Goal: Book appointment/travel/reservation

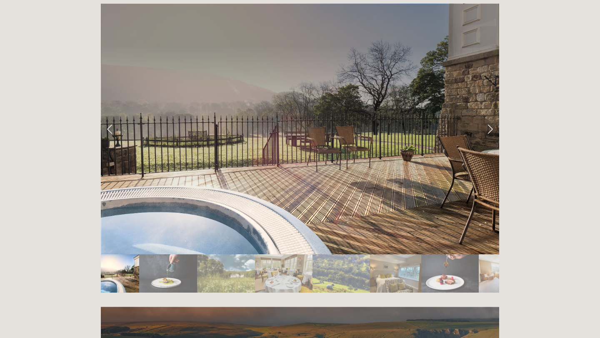
scroll to position [1419, 0]
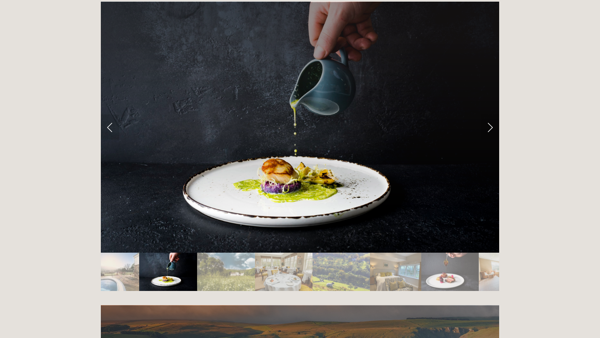
click at [119, 253] on img "Slide 1" at bounding box center [120, 272] width 38 height 38
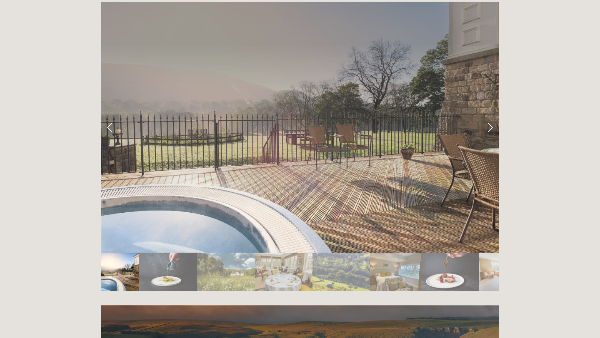
click at [119, 253] on img "Slide 1" at bounding box center [120, 272] width 38 height 38
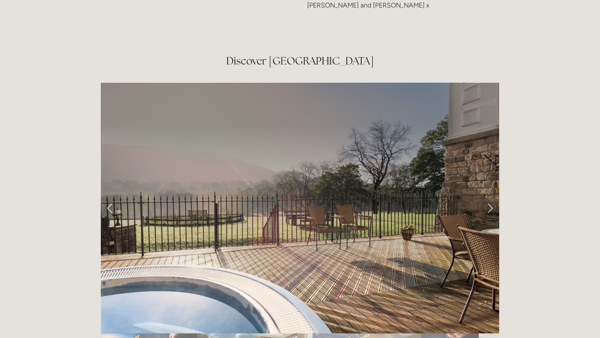
scroll to position [1336, 0]
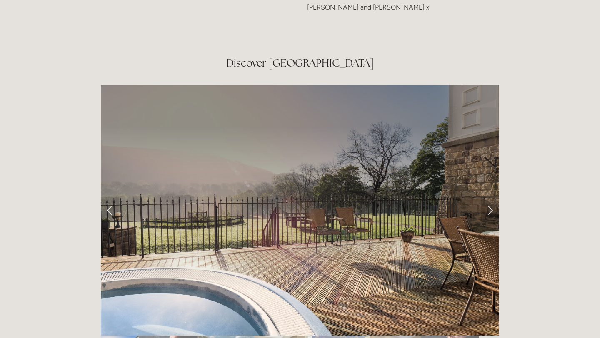
click at [497, 197] on link "Next Slide" at bounding box center [489, 209] width 18 height 25
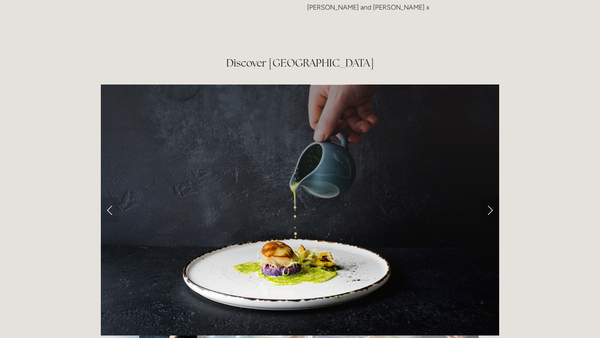
click at [488, 197] on link "Next Slide" at bounding box center [489, 209] width 18 height 25
click at [489, 197] on link "Next Slide" at bounding box center [489, 209] width 18 height 25
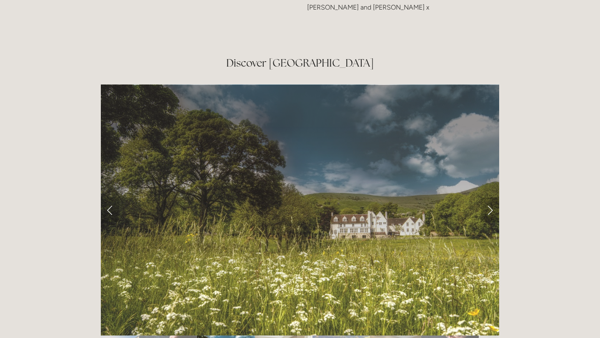
click at [489, 197] on link "Next Slide" at bounding box center [489, 209] width 18 height 25
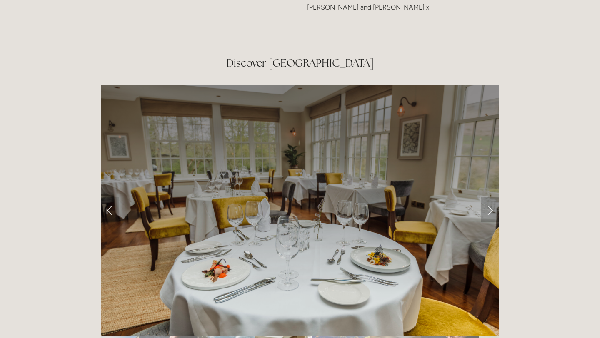
click at [489, 197] on link "Next Slide" at bounding box center [489, 209] width 18 height 25
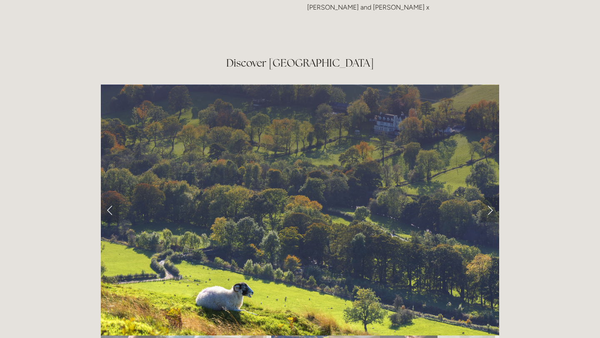
click at [487, 197] on link "Next Slide" at bounding box center [489, 209] width 18 height 25
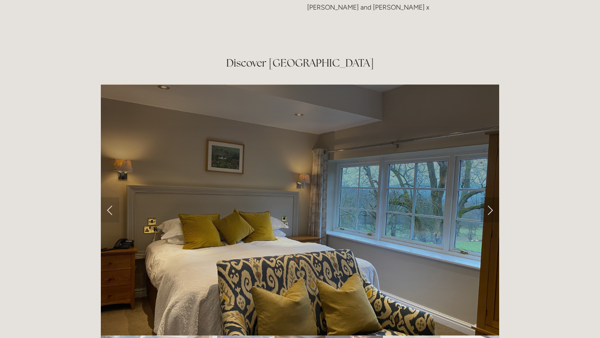
click at [486, 197] on link "Next Slide" at bounding box center [489, 209] width 18 height 25
click at [490, 197] on link "Next Slide" at bounding box center [489, 209] width 18 height 25
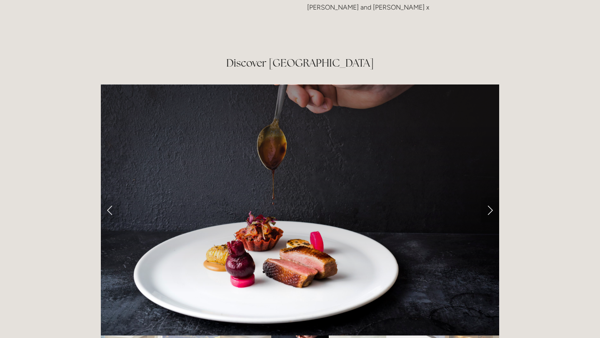
click at [487, 197] on link "Next Slide" at bounding box center [489, 209] width 18 height 25
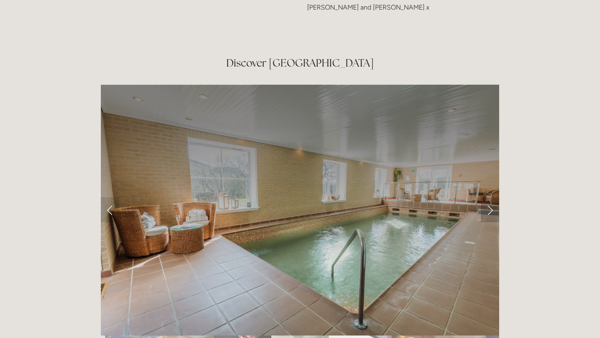
click at [487, 197] on link "Next Slide" at bounding box center [489, 209] width 18 height 25
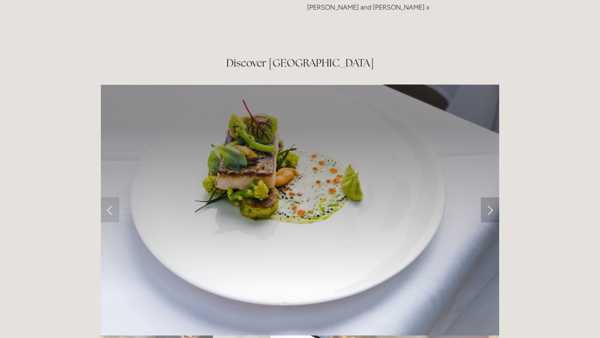
click at [487, 197] on link "Next Slide" at bounding box center [489, 209] width 18 height 25
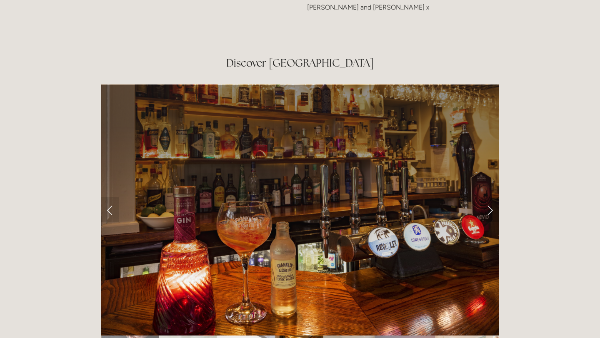
click at [487, 197] on link "Next Slide" at bounding box center [489, 209] width 18 height 25
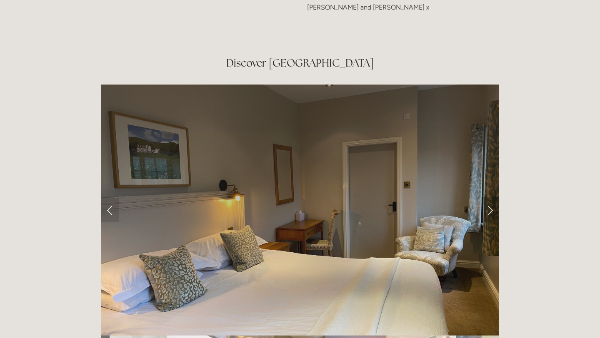
click at [487, 197] on link "Next Slide" at bounding box center [489, 209] width 18 height 25
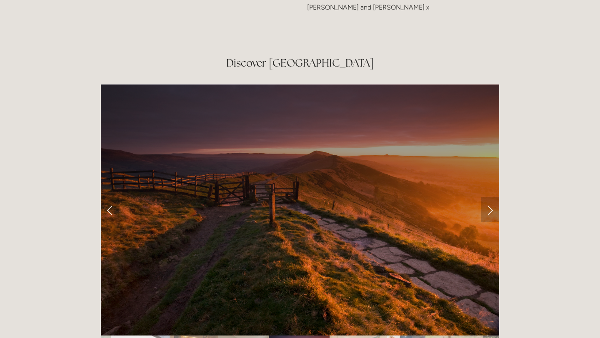
click at [487, 197] on link "Next Slide" at bounding box center [489, 209] width 18 height 25
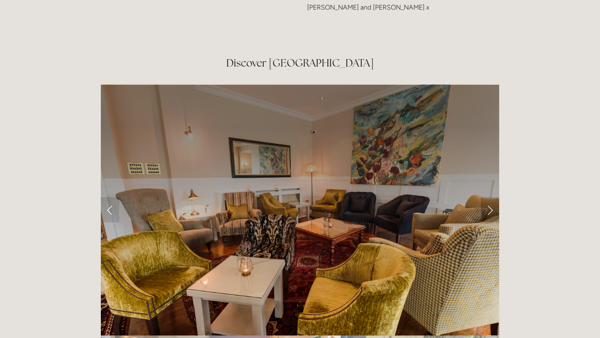
click at [487, 197] on link "Next Slide" at bounding box center [489, 209] width 18 height 25
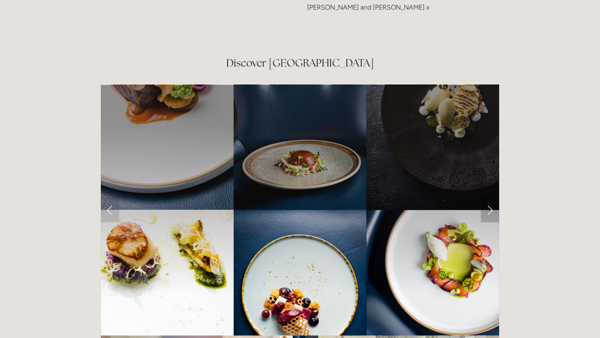
click at [487, 197] on link "Next Slide" at bounding box center [489, 209] width 18 height 25
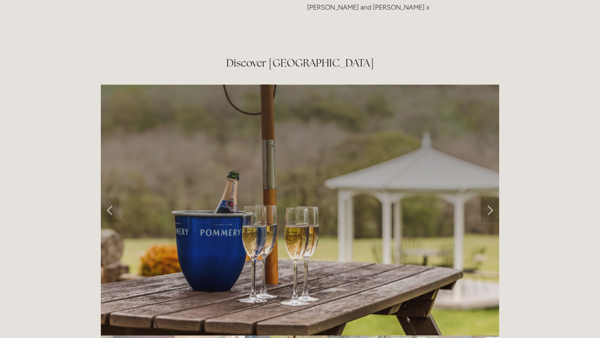
click at [487, 197] on link "Next Slide" at bounding box center [489, 209] width 18 height 25
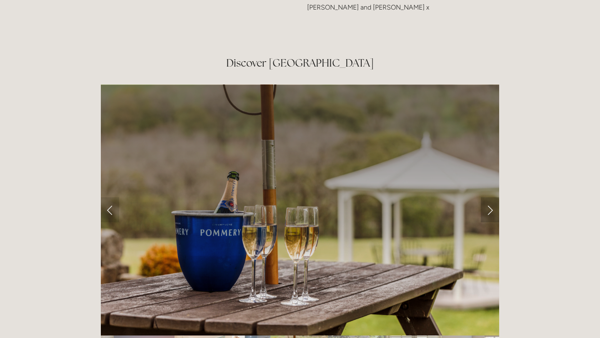
click at [487, 197] on link "Next Slide" at bounding box center [489, 209] width 18 height 25
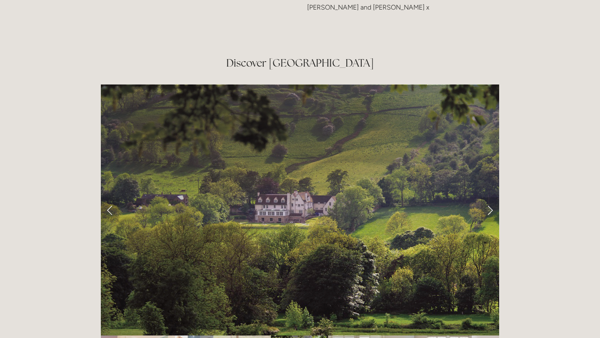
click at [487, 197] on link "Next Slide" at bounding box center [489, 209] width 18 height 25
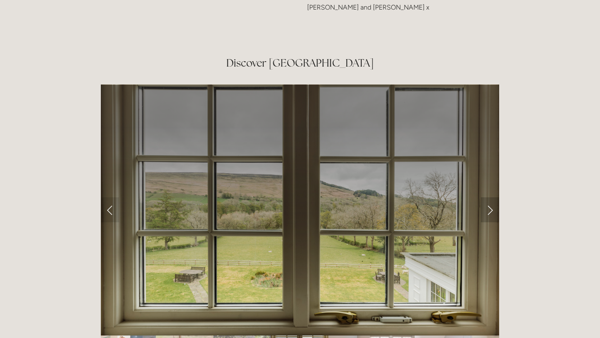
click at [487, 197] on link "Next Slide" at bounding box center [489, 209] width 18 height 25
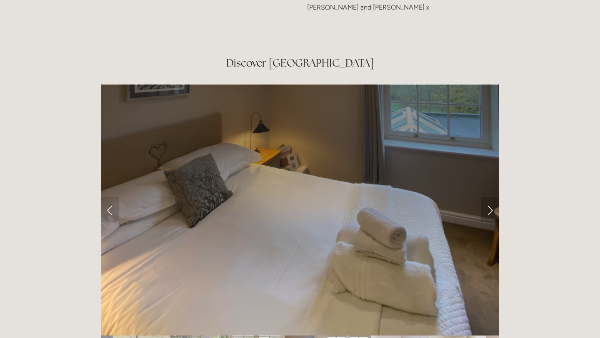
click at [487, 197] on link "Next Slide" at bounding box center [489, 209] width 18 height 25
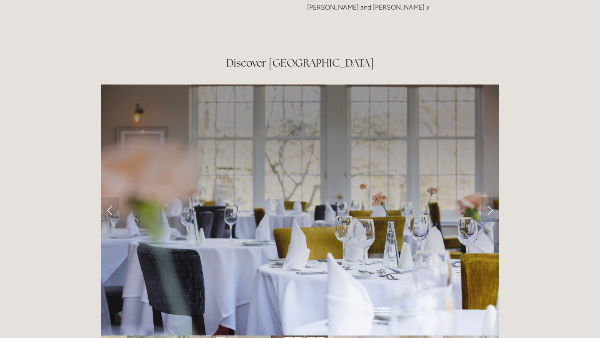
click at [487, 197] on link "Next Slide" at bounding box center [489, 209] width 18 height 25
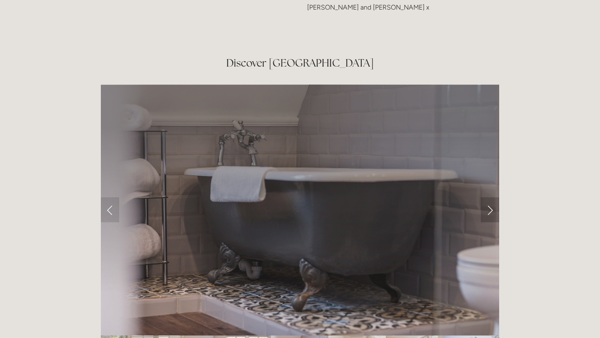
click at [487, 197] on link "Next Slide" at bounding box center [489, 209] width 18 height 25
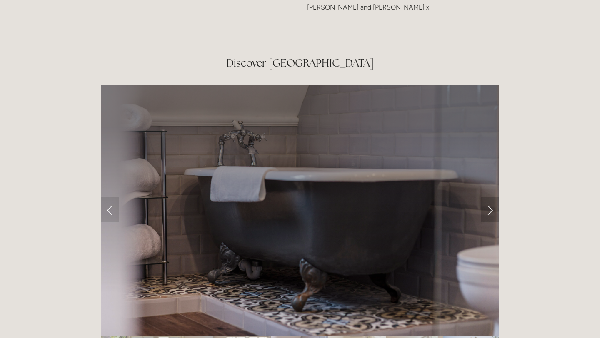
click at [487, 197] on link "Next Slide" at bounding box center [489, 209] width 18 height 25
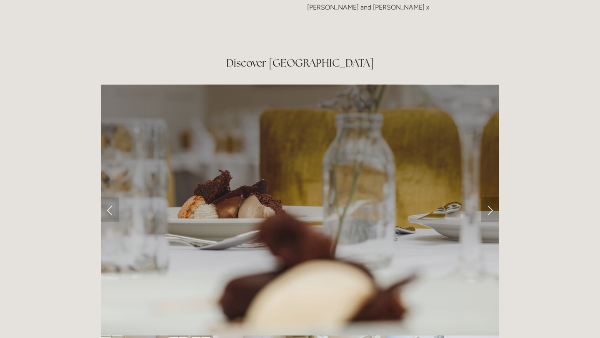
click at [487, 197] on link "Next Slide" at bounding box center [489, 209] width 18 height 25
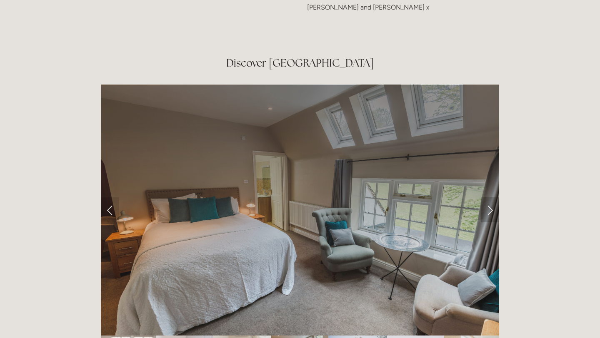
click at [487, 197] on link "Next Slide" at bounding box center [489, 209] width 18 height 25
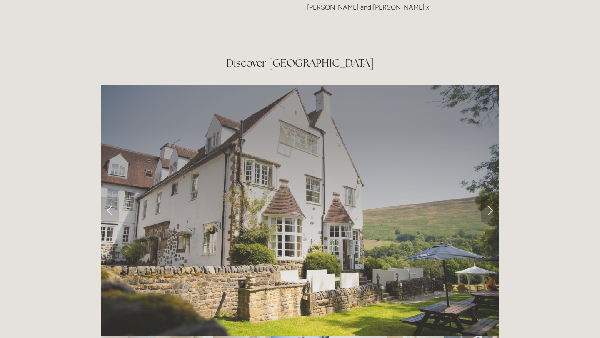
click at [487, 197] on link "Next Slide" at bounding box center [489, 209] width 18 height 25
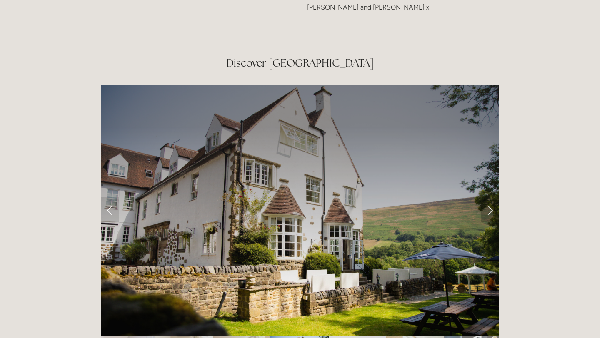
click at [487, 197] on link "Next Slide" at bounding box center [489, 209] width 18 height 25
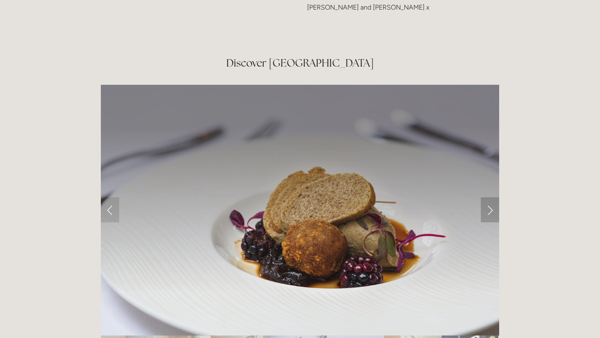
click at [487, 197] on link "Next Slide" at bounding box center [489, 209] width 18 height 25
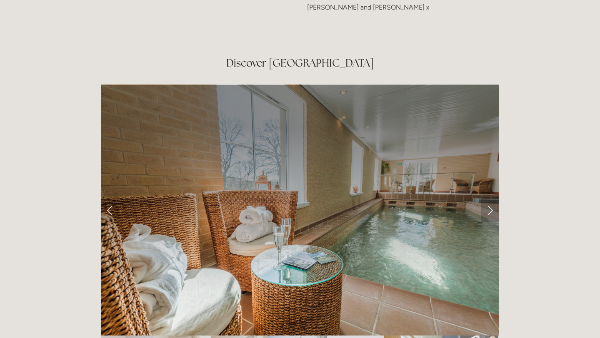
click at [483, 197] on link "Next Slide" at bounding box center [489, 209] width 18 height 25
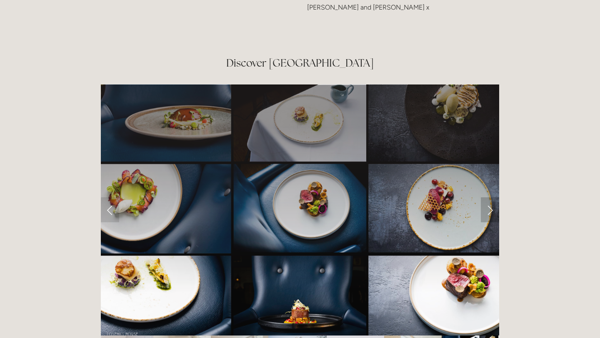
click at [483, 197] on link "Next Slide" at bounding box center [489, 209] width 18 height 25
click at [489, 197] on link "Next Slide" at bounding box center [489, 209] width 18 height 25
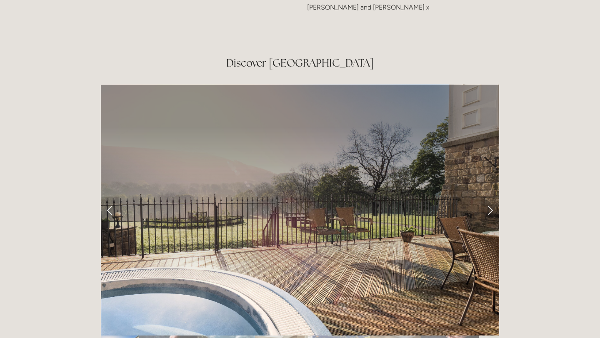
click at [489, 197] on link "Next Slide" at bounding box center [489, 209] width 18 height 25
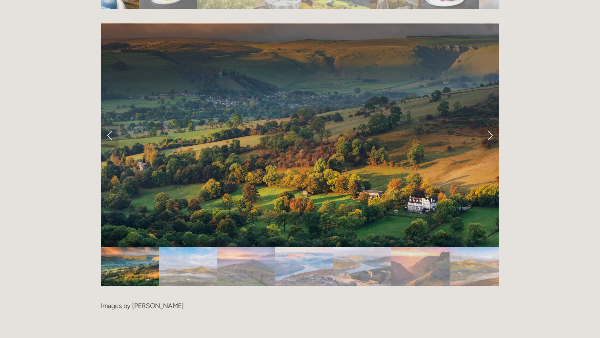
scroll to position [1700, 0]
click at [189, 248] on img "Slide 2" at bounding box center [188, 267] width 58 height 39
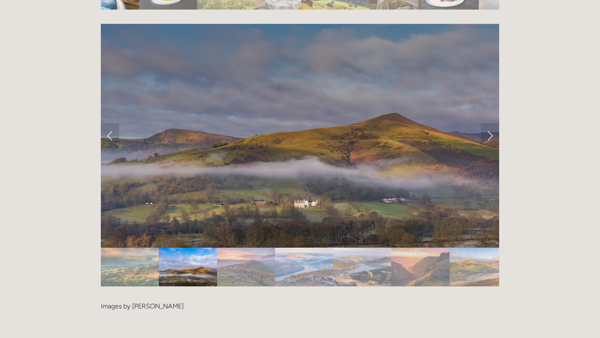
scroll to position [1660, 0]
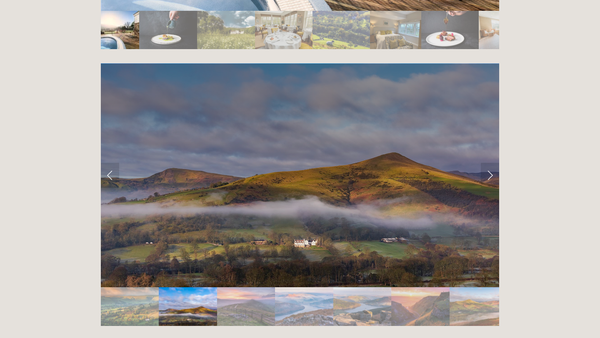
click at [236, 287] on img "Slide 3" at bounding box center [246, 306] width 58 height 39
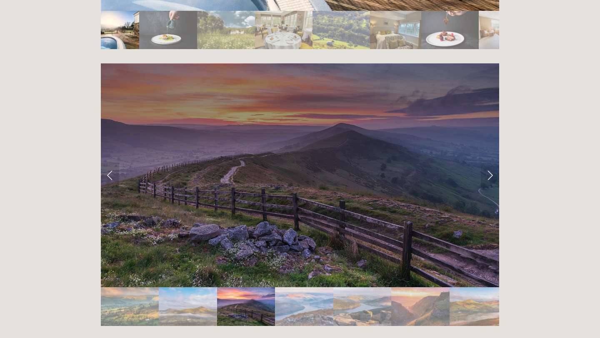
click at [297, 287] on img "Slide 4" at bounding box center [304, 306] width 58 height 39
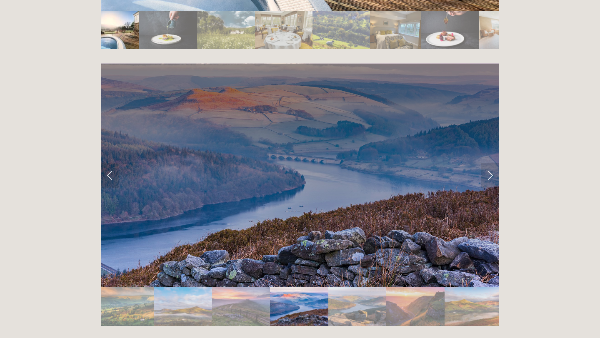
click at [237, 287] on img "Slide 3" at bounding box center [241, 306] width 58 height 39
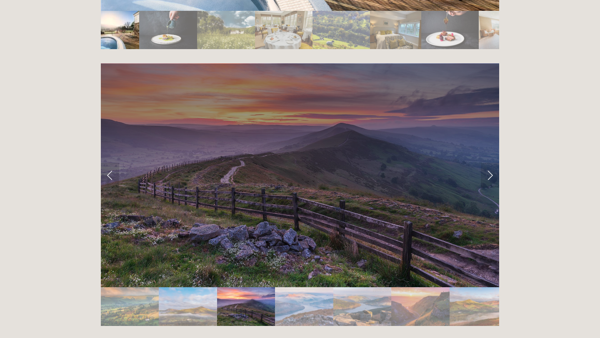
click at [376, 287] on img "Slide 5" at bounding box center [362, 306] width 58 height 39
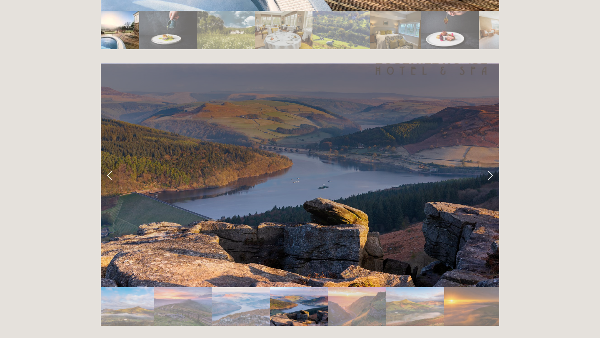
click at [356, 287] on img "Slide 6" at bounding box center [357, 306] width 58 height 39
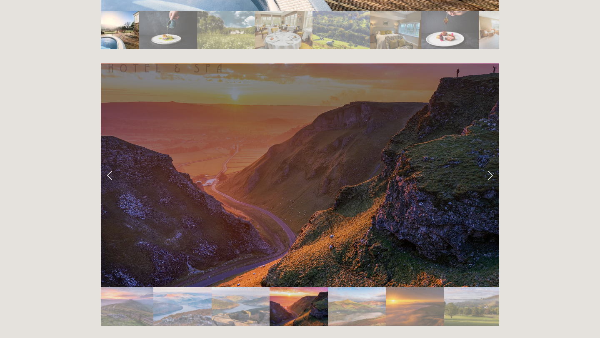
click at [351, 287] on img "Slide 7" at bounding box center [357, 306] width 58 height 39
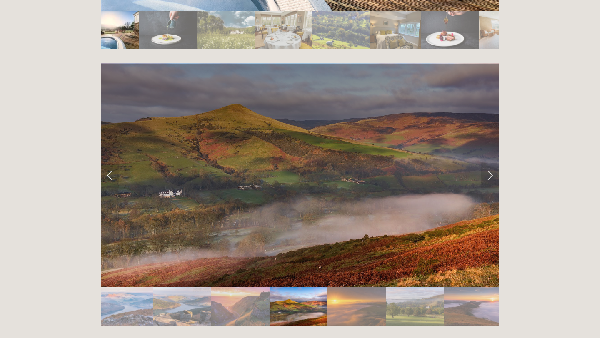
click at [351, 287] on img "Slide 8" at bounding box center [356, 306] width 58 height 39
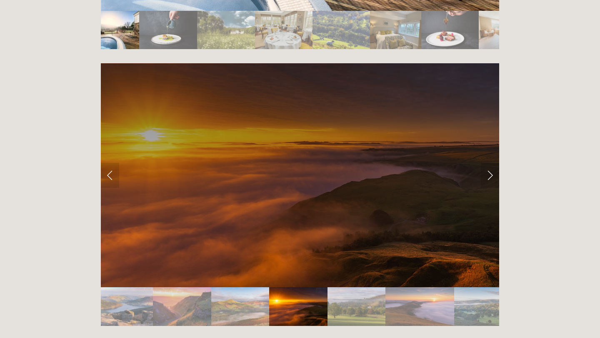
click at [370, 287] on img "Slide 9" at bounding box center [356, 306] width 58 height 39
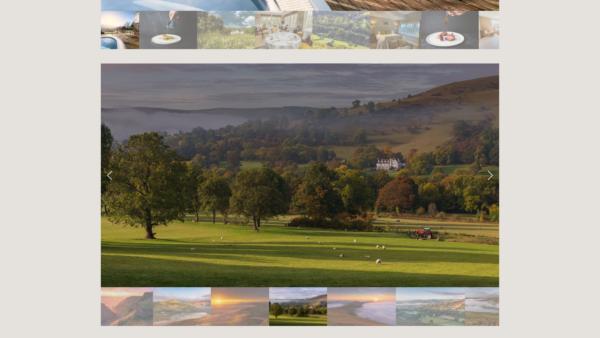
click at [350, 287] on img "Slide 10" at bounding box center [361, 306] width 69 height 39
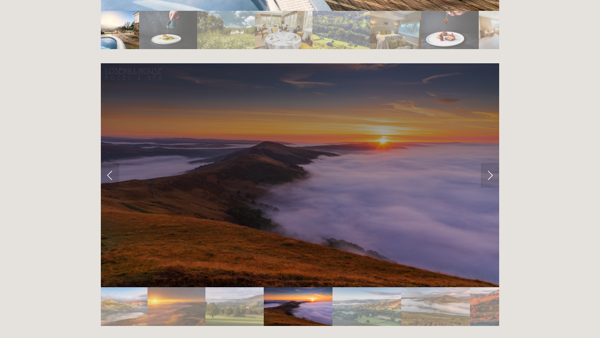
click at [335, 287] on img "Slide 11" at bounding box center [366, 306] width 69 height 39
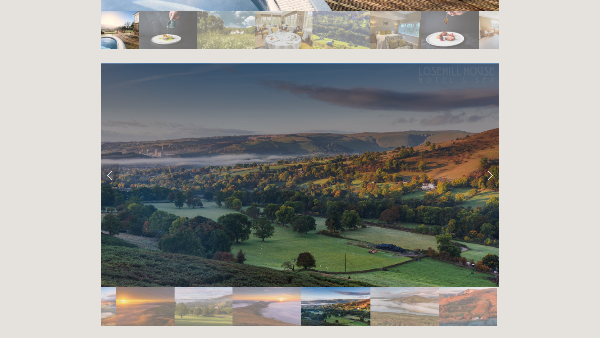
click at [381, 287] on img "Slide 12" at bounding box center [404, 306] width 69 height 39
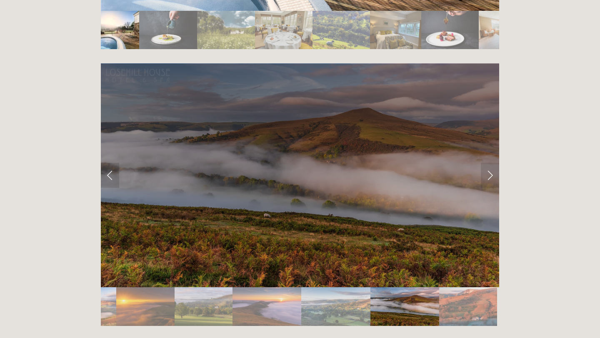
click at [456, 287] on img "Slide 13" at bounding box center [468, 306] width 58 height 39
click at [449, 287] on img "Slide 13" at bounding box center [468, 306] width 58 height 39
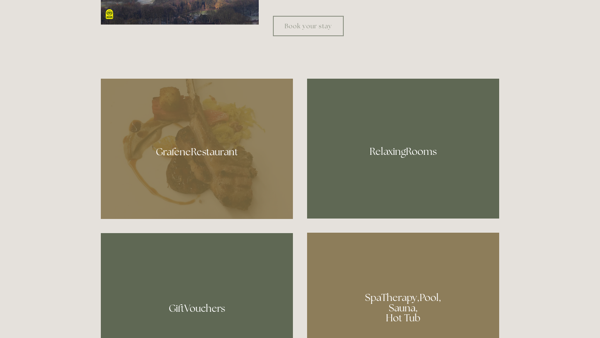
scroll to position [0, 0]
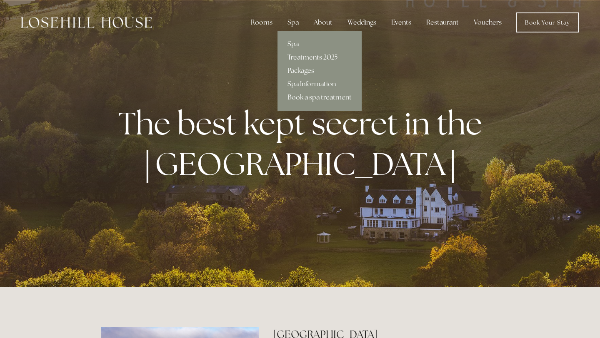
click at [305, 55] on link "Treatments 2025" at bounding box center [319, 57] width 84 height 13
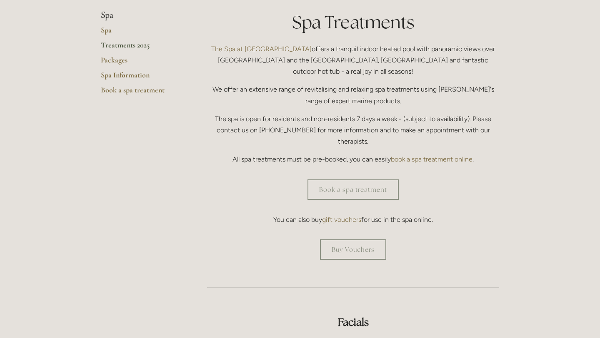
scroll to position [203, 0]
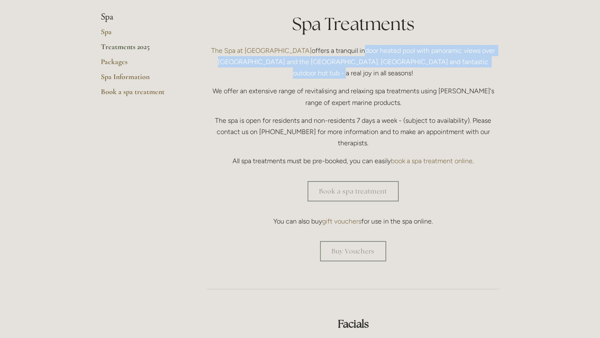
drag, startPoint x: 337, startPoint y: 52, endPoint x: 489, endPoint y: 58, distance: 152.1
click at [493, 61] on p "The Spa at Losehill House offers a tranquil indoor heated pool with panoramic v…" at bounding box center [353, 62] width 292 height 34
click at [489, 58] on p "The Spa at Losehill House offers a tranquil indoor heated pool with panoramic v…" at bounding box center [353, 62] width 292 height 34
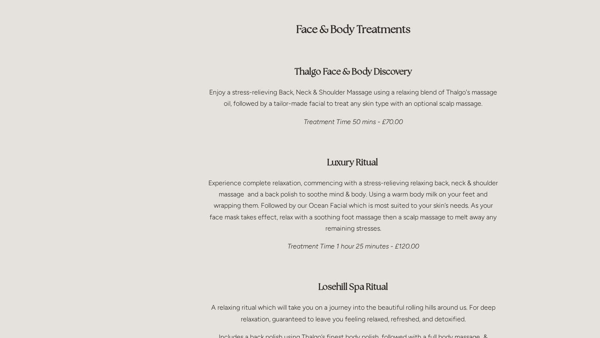
scroll to position [1192, 0]
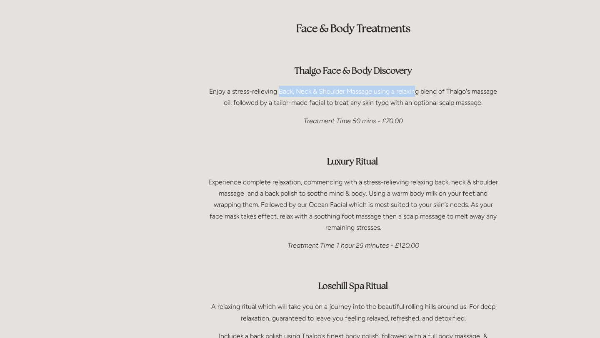
drag, startPoint x: 277, startPoint y: 69, endPoint x: 393, endPoint y: 71, distance: 116.2
click at [401, 86] on p "Enjoy a stress-relieving Back, Neck & Shoulder Massage using a relaxing blend o…" at bounding box center [353, 97] width 292 height 22
click at [390, 115] on p "Treatment Time 50 mins - £70.00" at bounding box center [353, 120] width 292 height 11
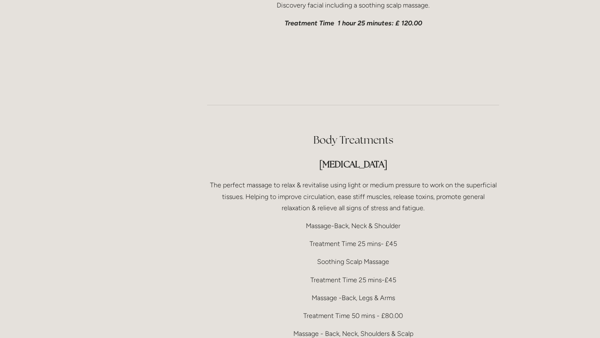
scroll to position [1609, 0]
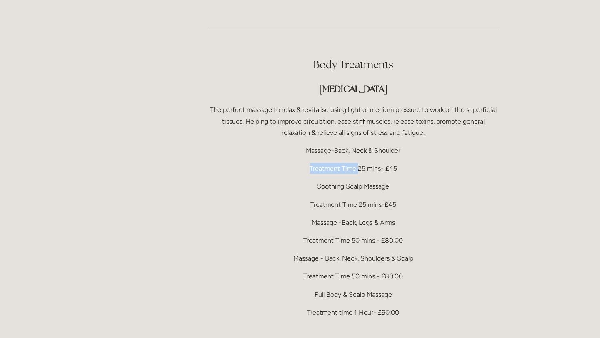
drag, startPoint x: 358, startPoint y: 144, endPoint x: 395, endPoint y: 138, distance: 37.7
click at [399, 139] on div "Body Treatments Therapeutic Massage The perfect massage to relax & revitalise u…" at bounding box center [353, 320] width 292 height 526
click at [398, 152] on div "Body Treatments Therapeutic Massage The perfect massage to relax & revitalise u…" at bounding box center [353, 320] width 292 height 526
drag, startPoint x: 353, startPoint y: 144, endPoint x: 403, endPoint y: 143, distance: 49.5
click at [403, 163] on p "Treatment Time 25 mins- £45" at bounding box center [353, 168] width 292 height 11
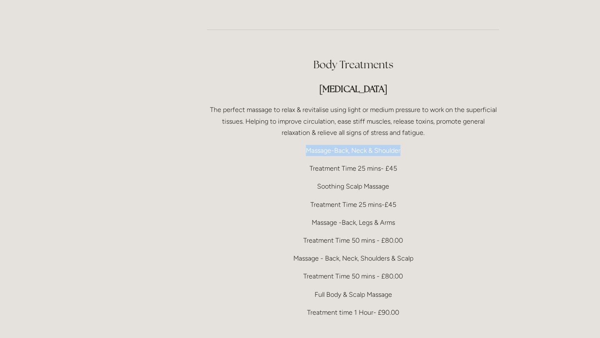
drag, startPoint x: 307, startPoint y: 130, endPoint x: 405, endPoint y: 128, distance: 97.9
click at [405, 145] on p "Massage-Back, Neck & Shoulder" at bounding box center [353, 150] width 292 height 11
click at [394, 163] on p "Treatment Time 25 mins- £45" at bounding box center [353, 168] width 292 height 11
drag, startPoint x: 398, startPoint y: 146, endPoint x: 336, endPoint y: 145, distance: 62.5
click at [336, 163] on p "Treatment Time 25 mins- £45" at bounding box center [353, 168] width 292 height 11
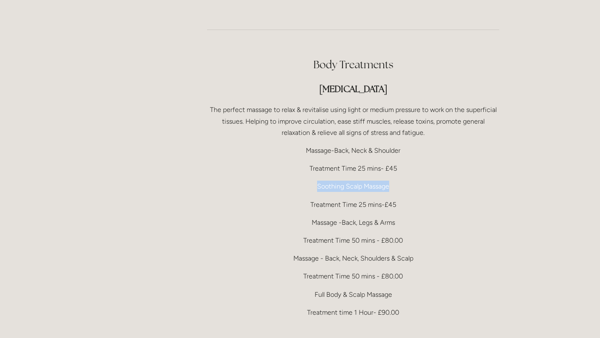
drag, startPoint x: 315, startPoint y: 166, endPoint x: 421, endPoint y: 161, distance: 105.9
click at [421, 181] on p "Soothing Scalp Massage" at bounding box center [353, 186] width 292 height 11
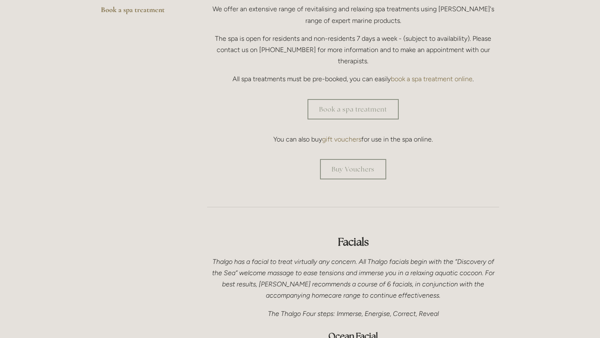
scroll to position [0, 0]
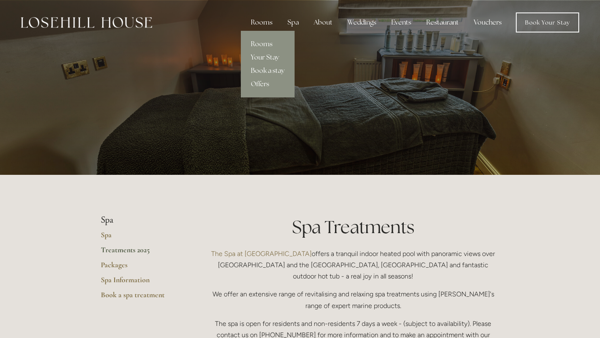
click at [269, 23] on div "Rooms" at bounding box center [261, 22] width 35 height 17
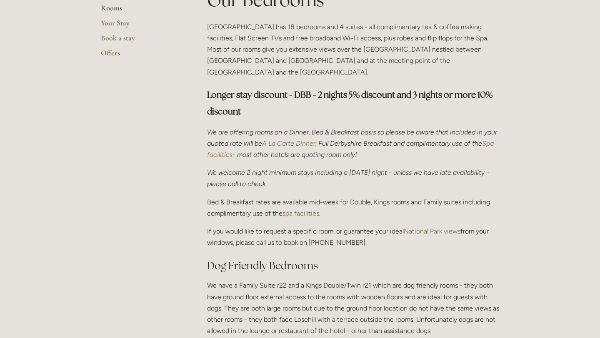
scroll to position [228, 0]
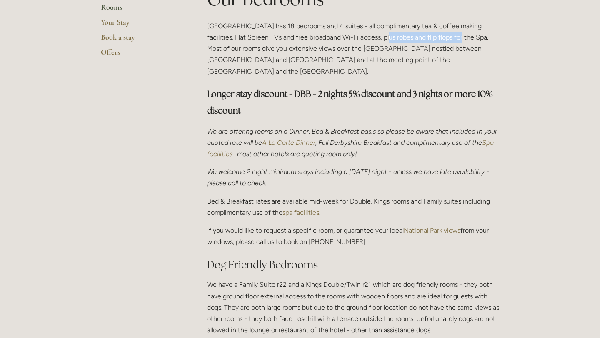
drag, startPoint x: 380, startPoint y: 36, endPoint x: 450, endPoint y: 35, distance: 69.5
click at [450, 35] on p "Losehill House Hotel has 18 bedrooms and 4 suites - all complimentary tea & cof…" at bounding box center [353, 48] width 292 height 57
click at [386, 50] on p "Losehill House Hotel has 18 bedrooms and 4 suites - all complimentary tea & cof…" at bounding box center [353, 48] width 292 height 57
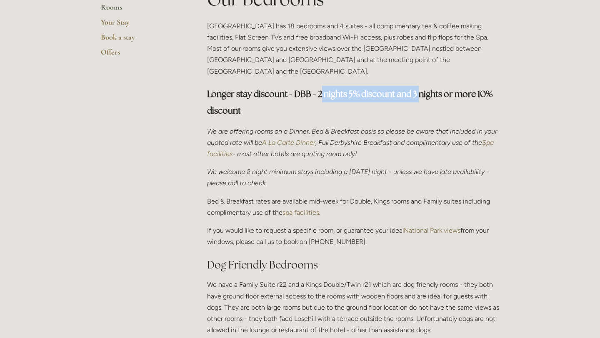
drag, startPoint x: 322, startPoint y: 81, endPoint x: 426, endPoint y: 81, distance: 103.7
click at [426, 88] on strong "Longer stay discount - DBB - 2 nights 5% discount and 3 nights or more 10% disc…" at bounding box center [350, 102] width 287 height 28
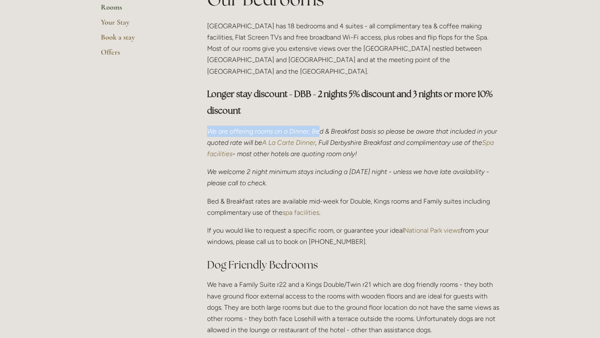
drag, startPoint x: 202, startPoint y: 113, endPoint x: 319, endPoint y: 116, distance: 116.6
click at [319, 116] on div "Our Bedrooms Losehill House Hotel has 18 bedrooms and 4 suites - all compliment…" at bounding box center [353, 165] width 306 height 356
click at [292, 127] on em "We are offering rooms on a Dinner, Bed & Breakfast basis so please be aware tha…" at bounding box center [352, 136] width 291 height 19
drag, startPoint x: 290, startPoint y: 117, endPoint x: 366, endPoint y: 123, distance: 76.0
click at [366, 127] on em "We are offering rooms on a Dinner, Bed & Breakfast basis so please be aware tha…" at bounding box center [352, 136] width 291 height 19
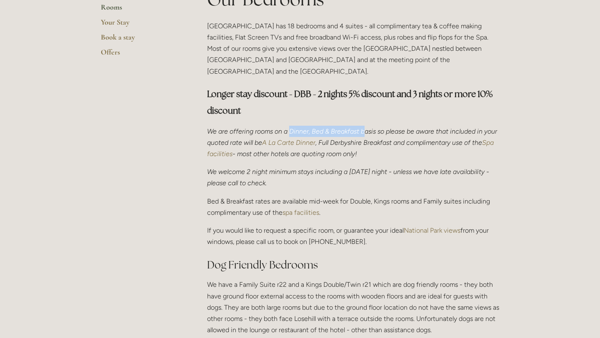
click at [304, 154] on div "Our Bedrooms Losehill House Hotel has 18 bedrooms and 4 suites - all compliment…" at bounding box center [353, 161] width 292 height 349
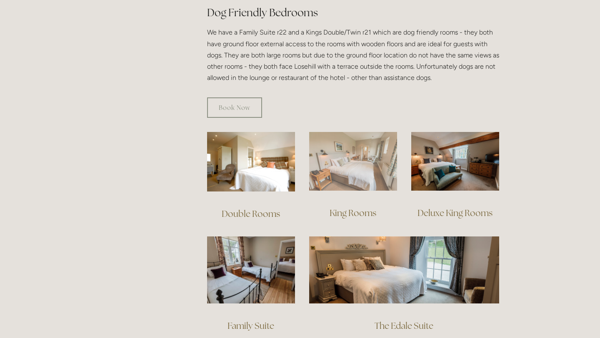
scroll to position [480, 0]
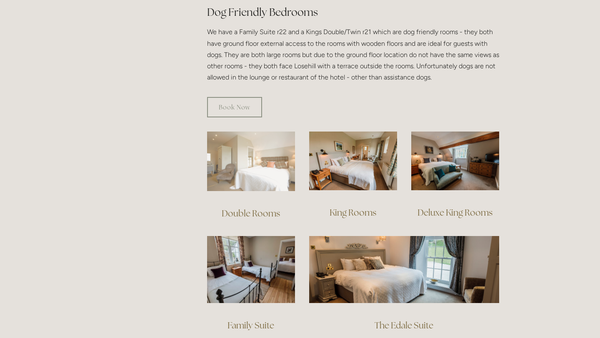
click at [263, 157] on img at bounding box center [251, 162] width 88 height 60
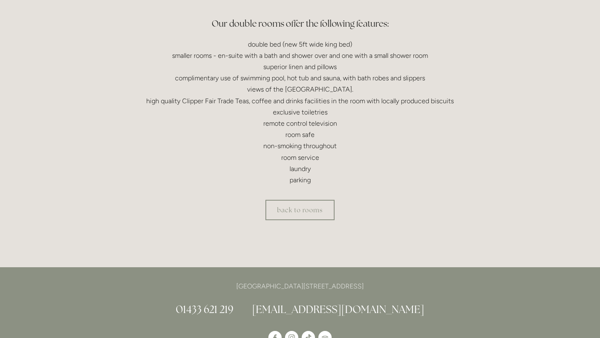
scroll to position [249, 0]
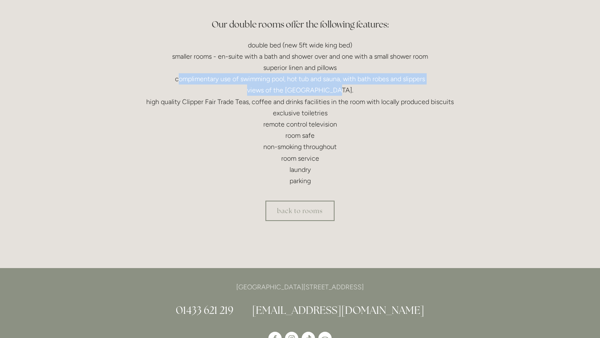
drag, startPoint x: 178, startPoint y: 77, endPoint x: 356, endPoint y: 91, distance: 178.4
click at [356, 91] on p "double bed (new 5ft wide king bed) smaller rooms - en-suite with a bath and sho…" at bounding box center [300, 113] width 398 height 147
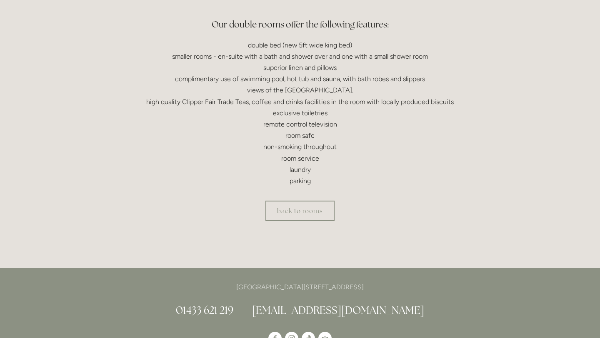
click at [251, 57] on p "double bed (new 5ft wide king bed) smaller rooms - en-suite with a bath and sho…" at bounding box center [300, 113] width 398 height 147
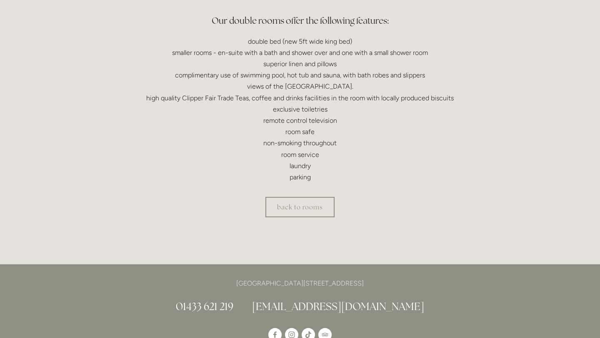
scroll to position [253, 0]
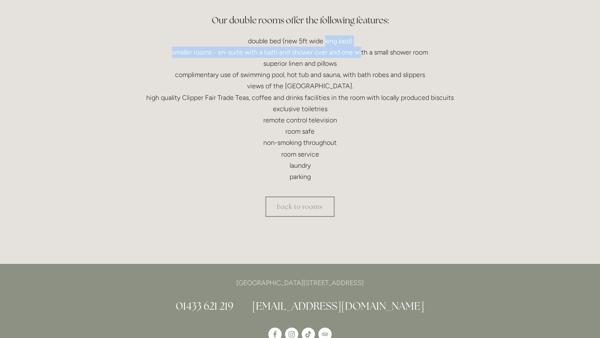
drag, startPoint x: 324, startPoint y: 41, endPoint x: 358, endPoint y: 49, distance: 34.6
click at [360, 49] on p "double bed (new 5ft wide king bed) smaller rooms - en-suite with a bath and sho…" at bounding box center [300, 108] width 398 height 147
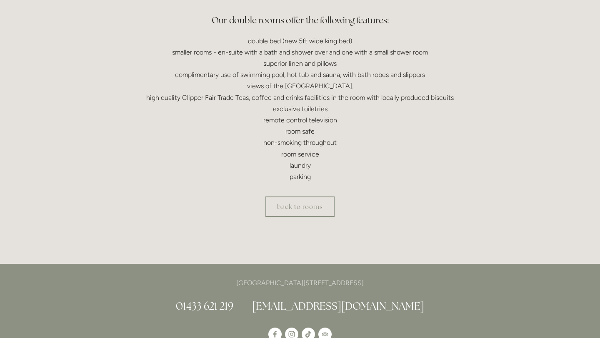
click at [244, 116] on p "double bed (new 5ft wide king bed) smaller rooms - en-suite with a bath and sho…" at bounding box center [300, 108] width 398 height 147
drag, startPoint x: 207, startPoint y: 98, endPoint x: 214, endPoint y: 98, distance: 7.1
click at [214, 98] on p "double bed (new 5ft wide king bed) smaller rooms - en-suite with a bath and sho…" at bounding box center [300, 108] width 398 height 147
click at [295, 149] on p "double bed (new 5ft wide king bed) smaller rooms - en-suite with a bath and sho…" at bounding box center [300, 108] width 398 height 147
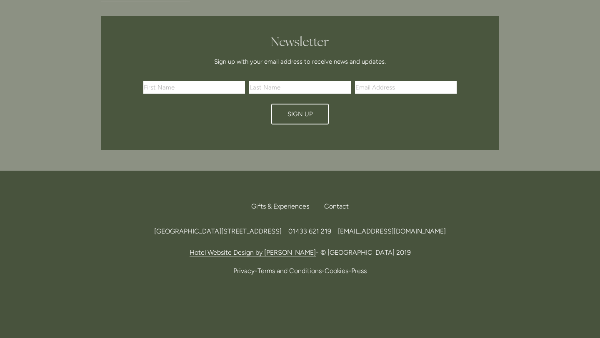
scroll to position [677, 0]
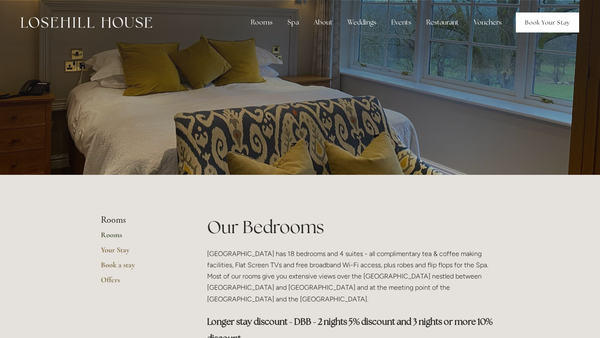
click at [558, 17] on link "Book Your Stay" at bounding box center [546, 22] width 63 height 20
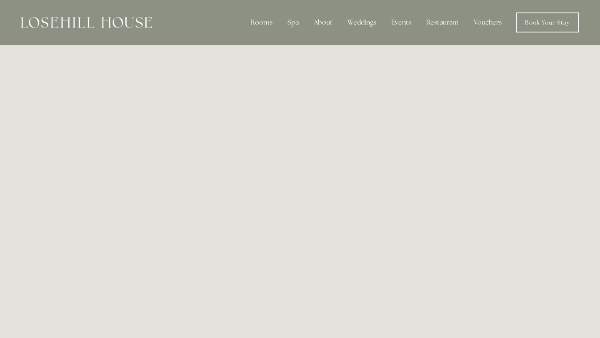
scroll to position [0, 7]
